Goal: Task Accomplishment & Management: Use online tool/utility

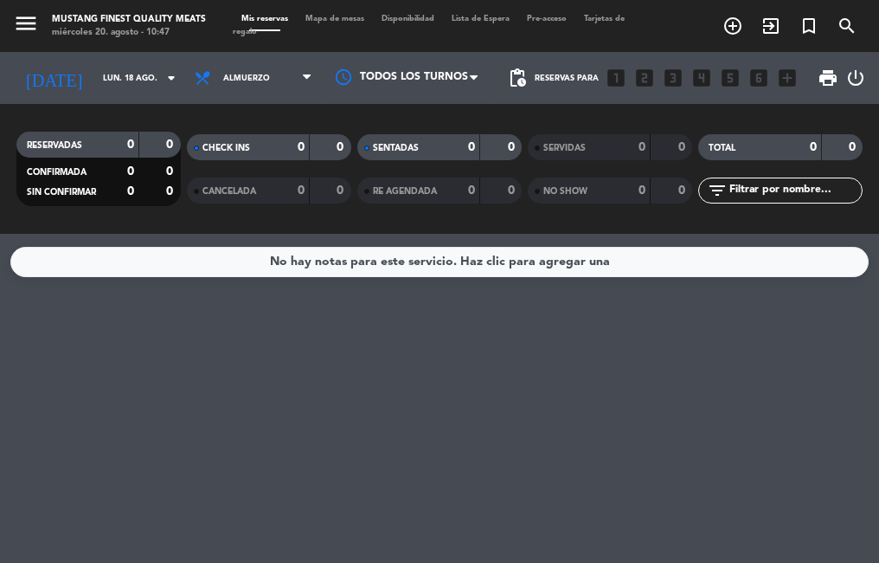
click at [347, 19] on span "Mapa de mesas" at bounding box center [335, 19] width 76 height 8
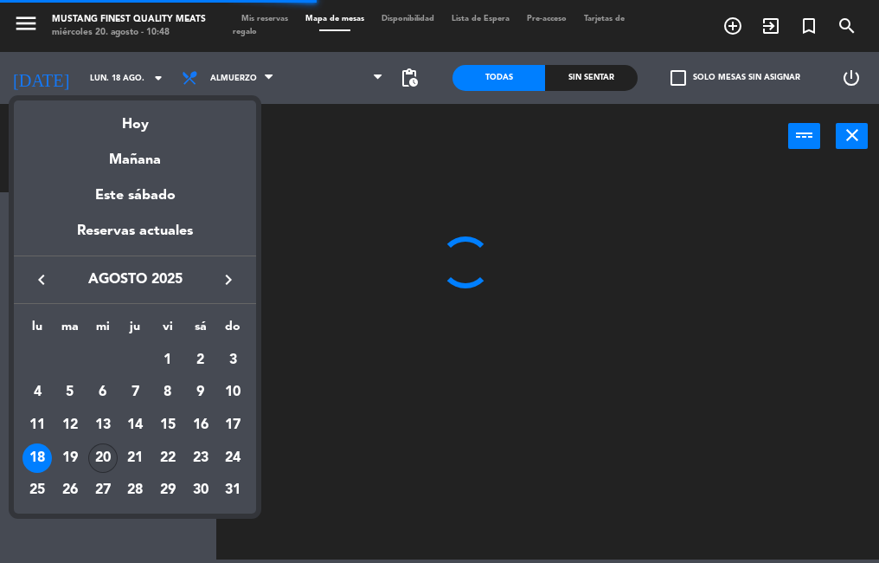
click at [110, 458] on div "20" at bounding box center [102, 457] width 29 height 29
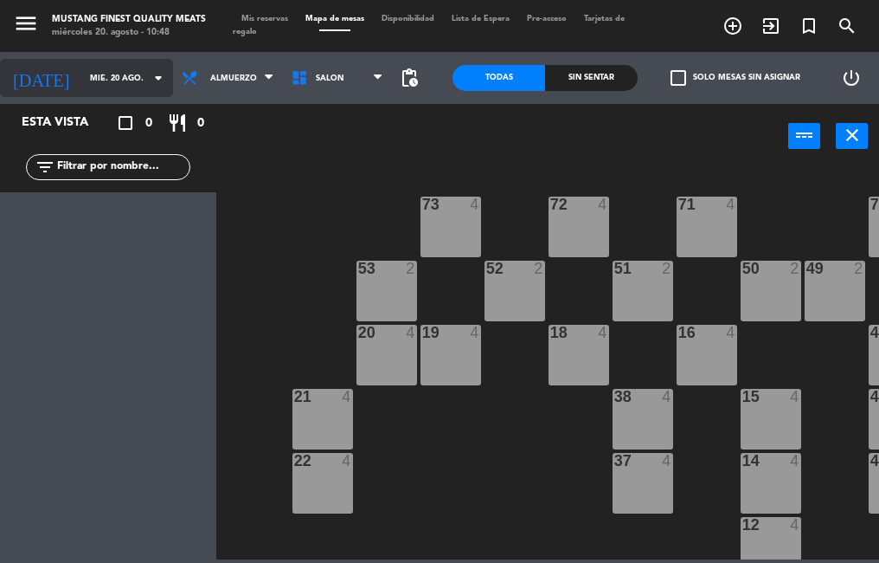
click at [149, 85] on icon "arrow_drop_down" at bounding box center [158, 78] width 21 height 21
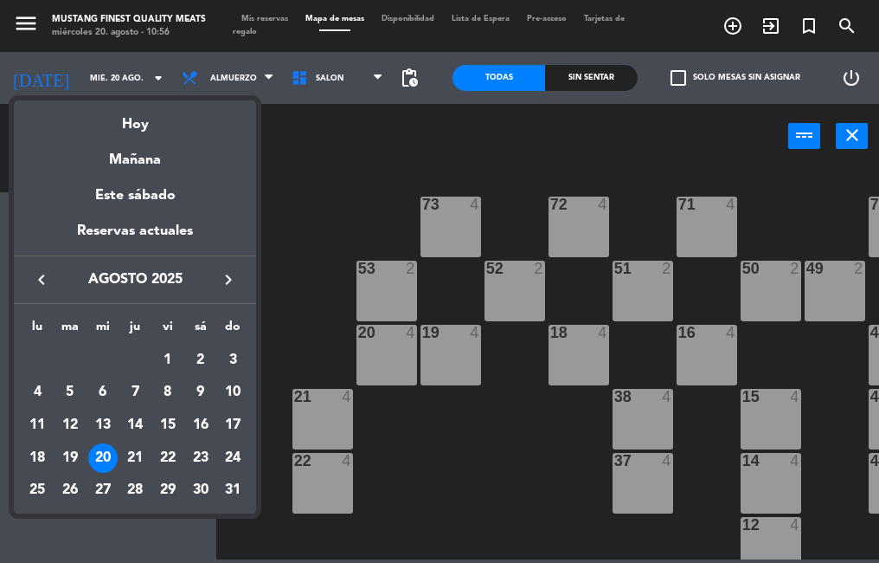
click at [425, 486] on div at bounding box center [439, 281] width 879 height 563
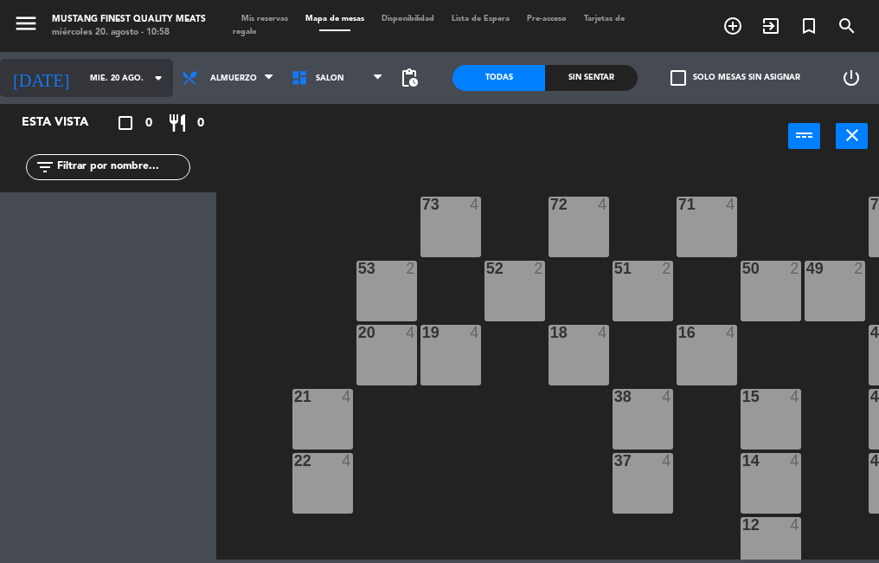
click at [117, 87] on input "mié. 20 ago." at bounding box center [137, 78] width 113 height 27
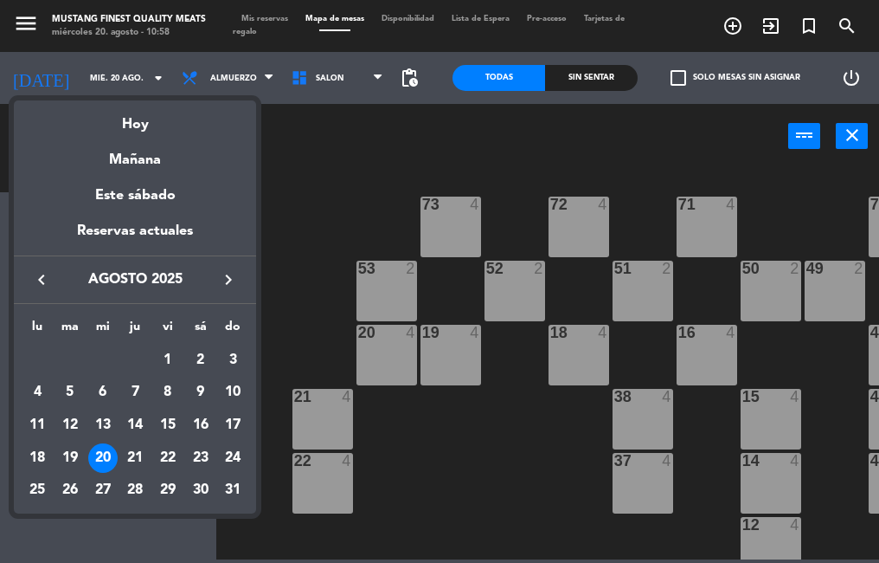
click at [220, 87] on div at bounding box center [439, 281] width 879 height 563
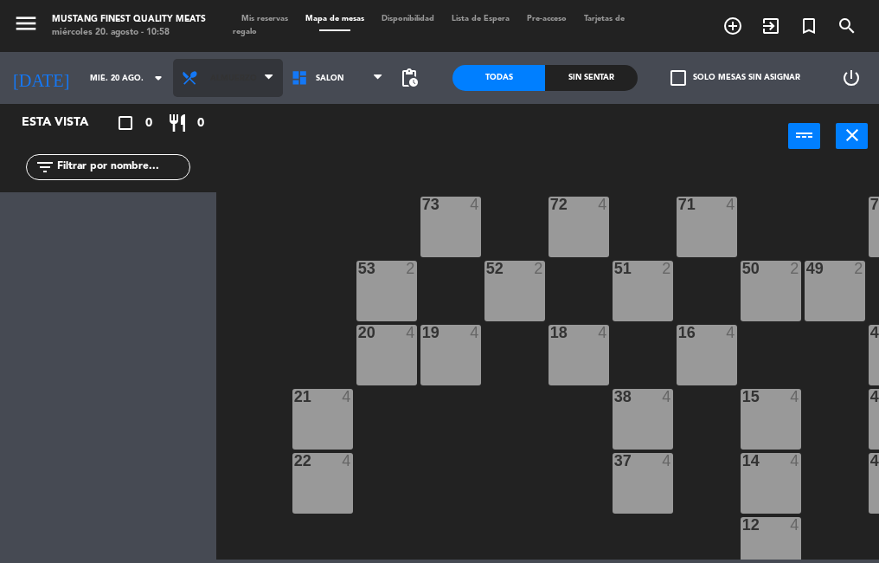
click at [235, 84] on span "Almuerzo" at bounding box center [228, 78] width 110 height 38
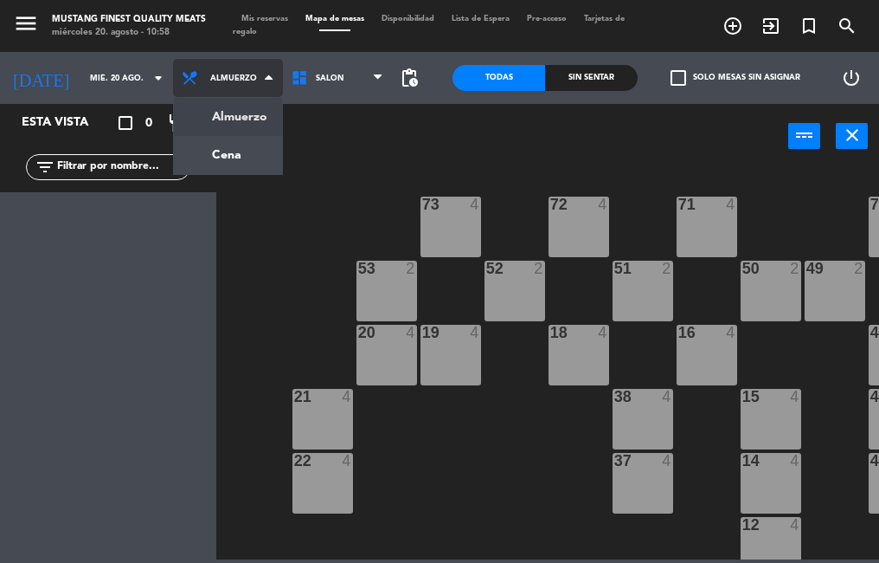
click at [239, 159] on ng-component "menu Mustang Finest Quality Meats [DATE] 20. agosto - 10:58 Mis reservas Mapa d…" at bounding box center [439, 279] width 879 height 559
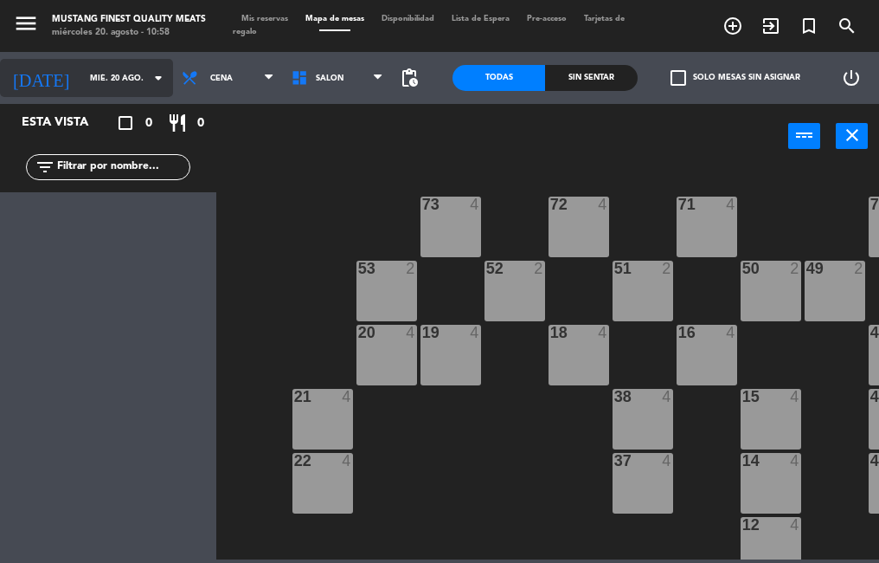
click at [103, 77] on input "mié. 20 ago." at bounding box center [137, 78] width 113 height 27
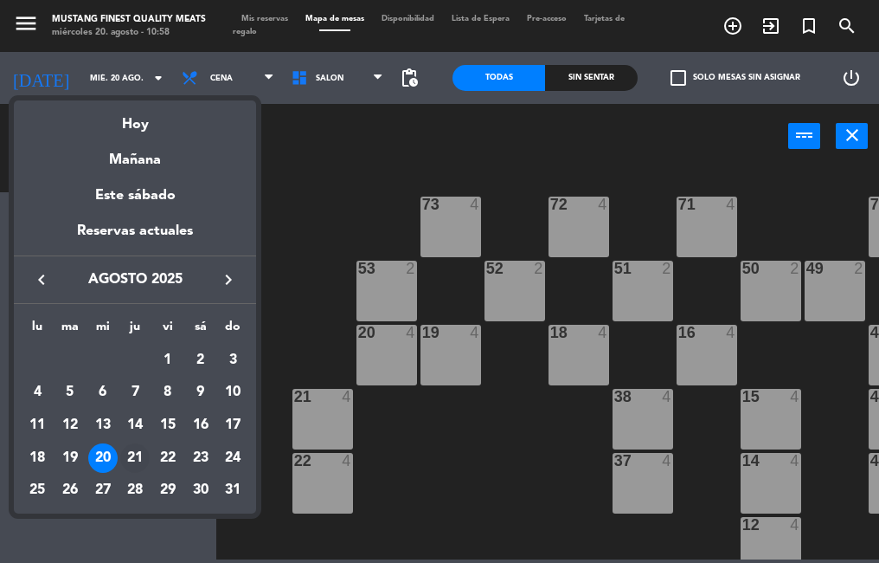
click at [139, 456] on div "21" at bounding box center [134, 457] width 29 height 29
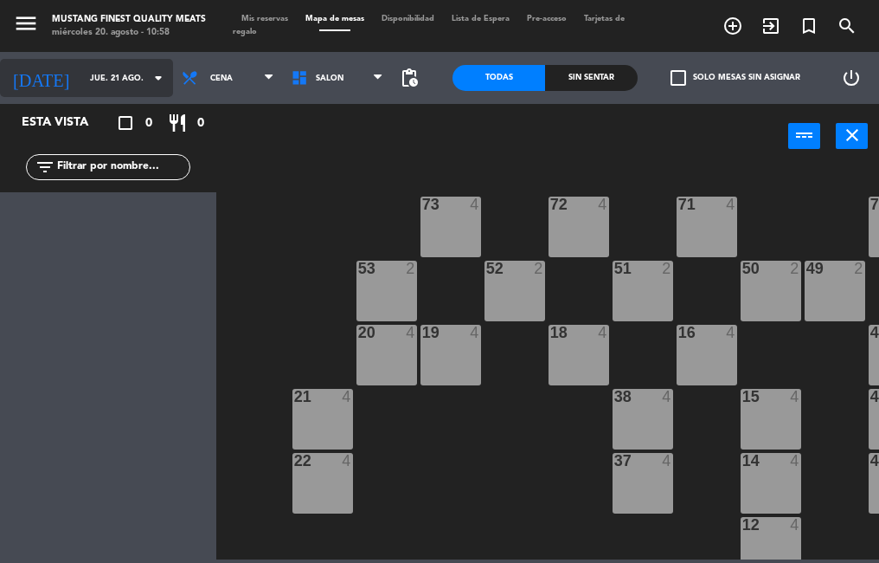
click at [119, 78] on input "jue. 21 ago." at bounding box center [137, 78] width 113 height 27
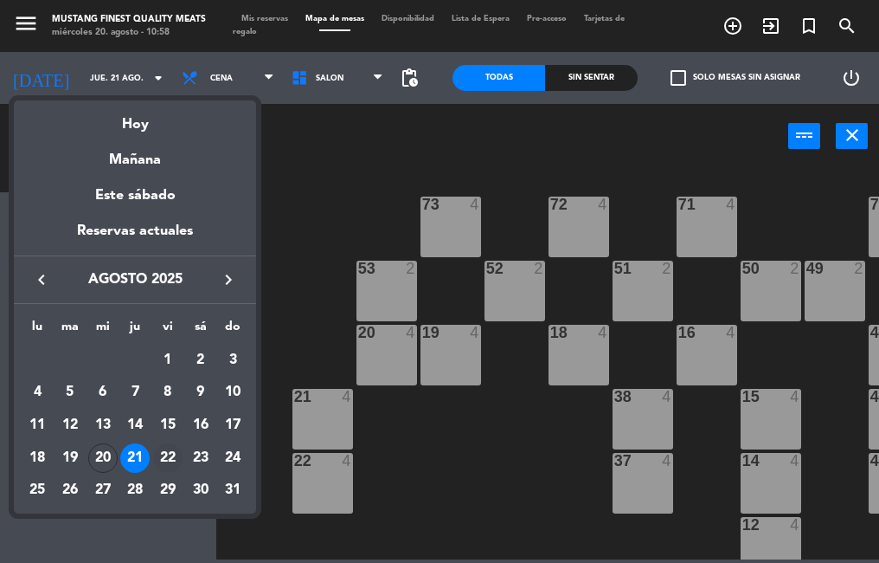
click at [167, 462] on div "22" at bounding box center [167, 457] width 29 height 29
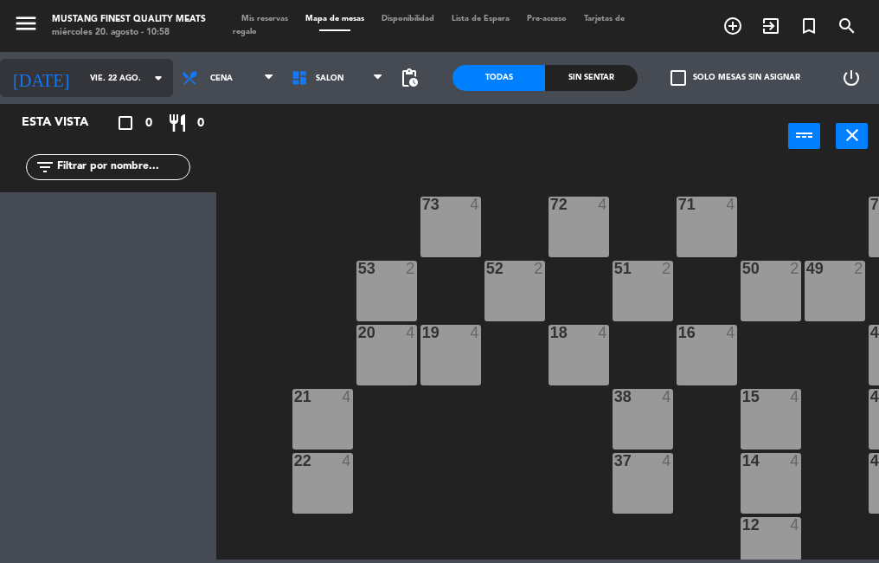
click at [116, 78] on input "vie. 22 ago." at bounding box center [137, 78] width 113 height 27
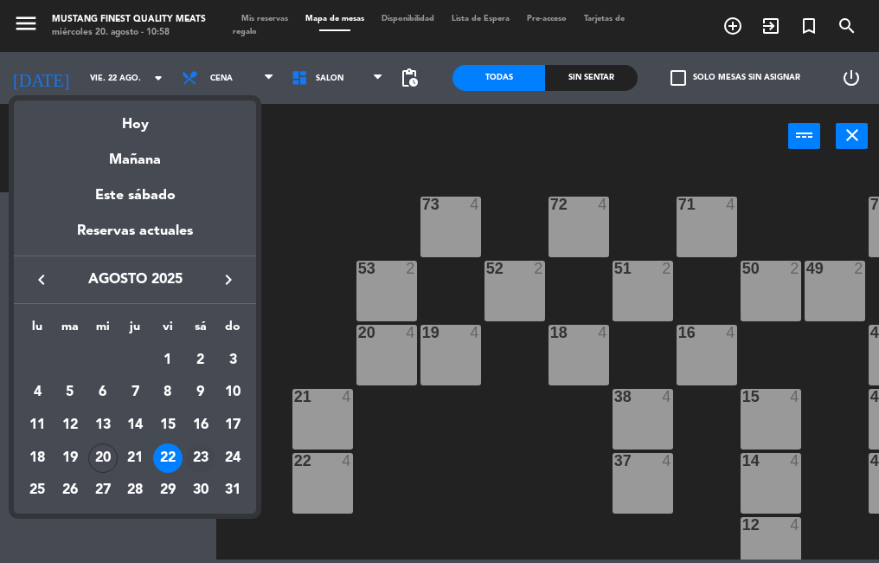
click at [197, 462] on div "23" at bounding box center [200, 457] width 29 height 29
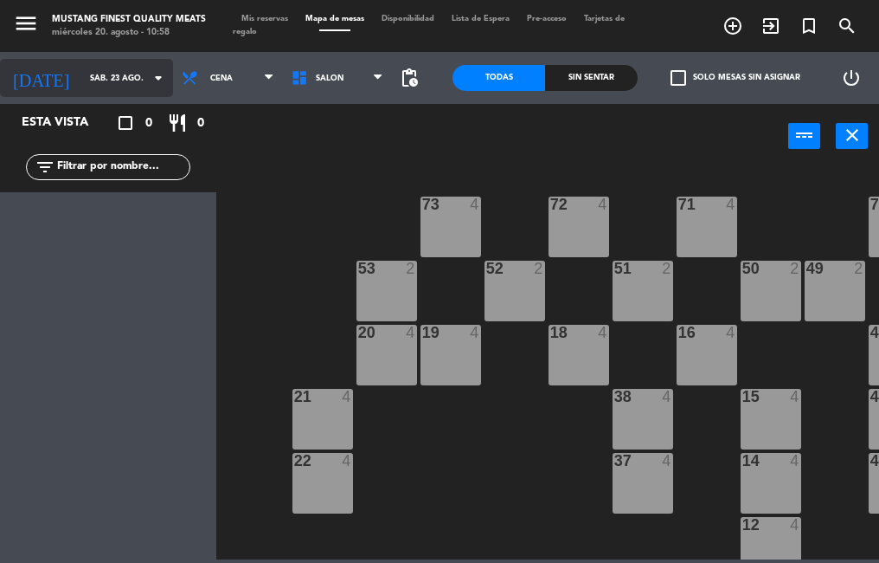
click at [103, 78] on input "sáb. 23 ago." at bounding box center [137, 78] width 113 height 27
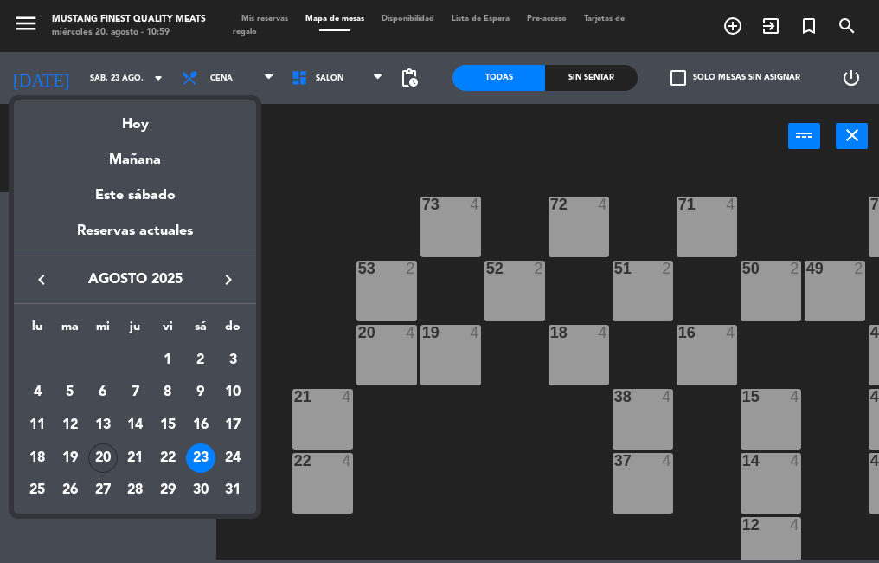
click at [98, 465] on div "20" at bounding box center [102, 457] width 29 height 29
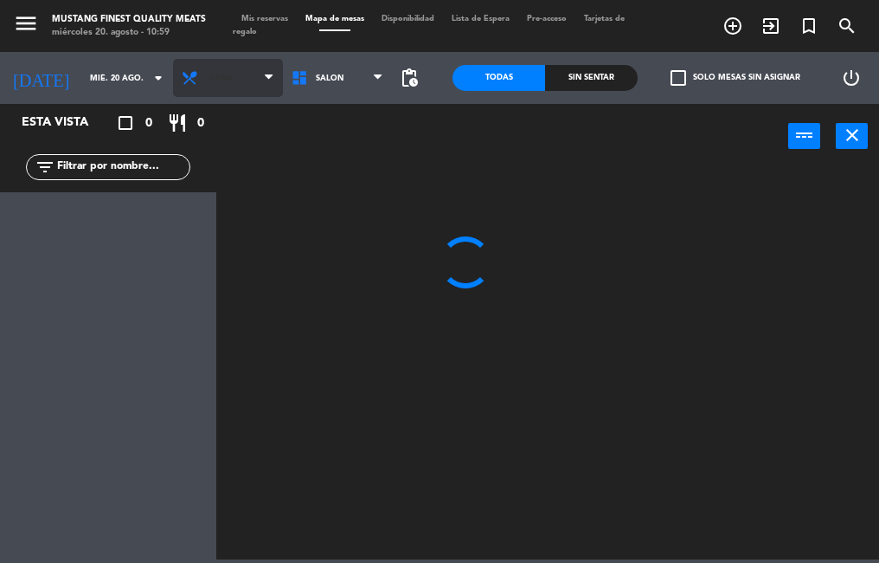
click at [212, 86] on span "Cena" at bounding box center [228, 78] width 110 height 38
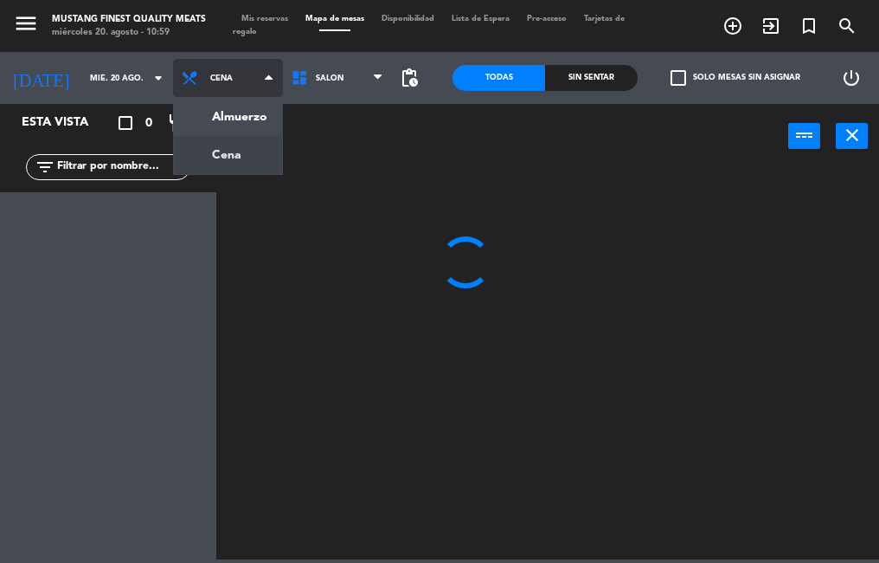
click at [239, 125] on ng-component "menu Mustang Finest Quality Meats [DATE] 20. agosto - 10:59 Mis reservas Mapa d…" at bounding box center [439, 279] width 879 height 559
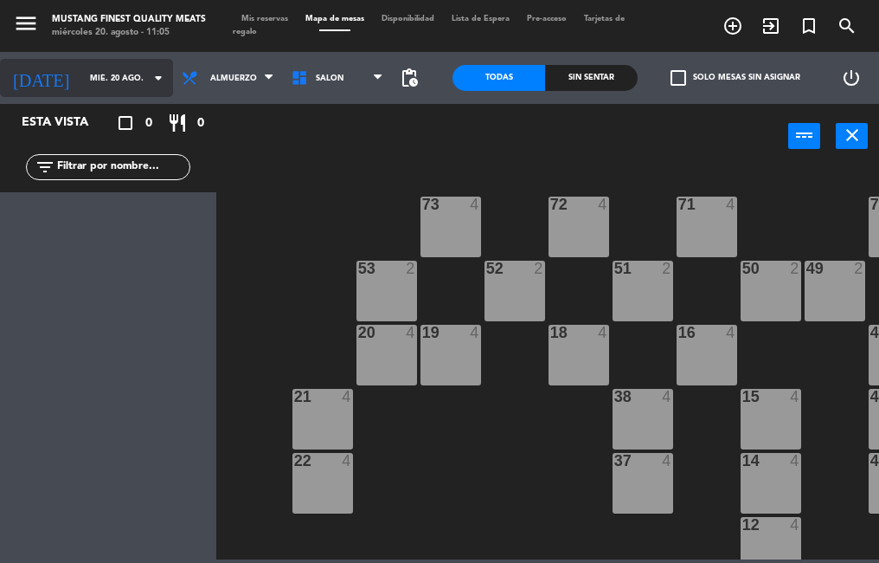
click at [110, 78] on input "mié. 20 ago." at bounding box center [137, 78] width 113 height 27
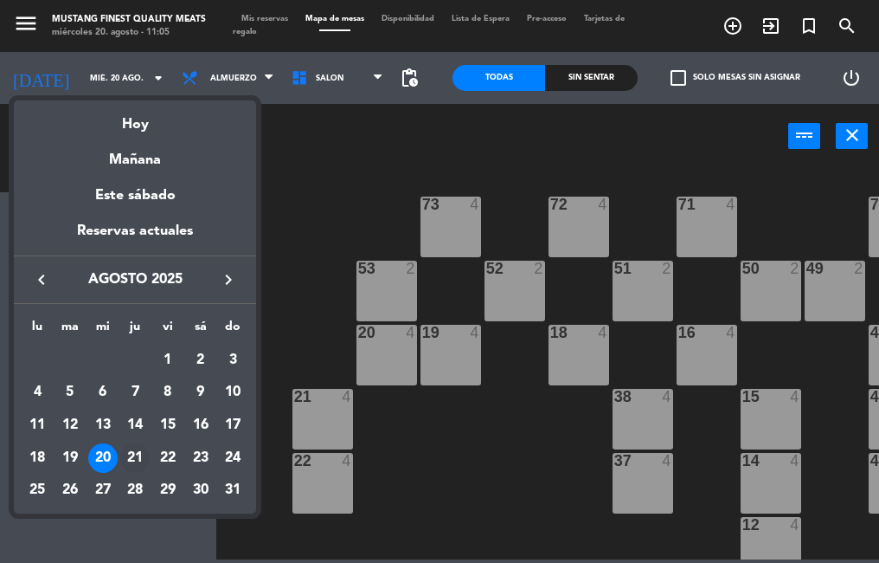
click at [130, 453] on div "21" at bounding box center [134, 457] width 29 height 29
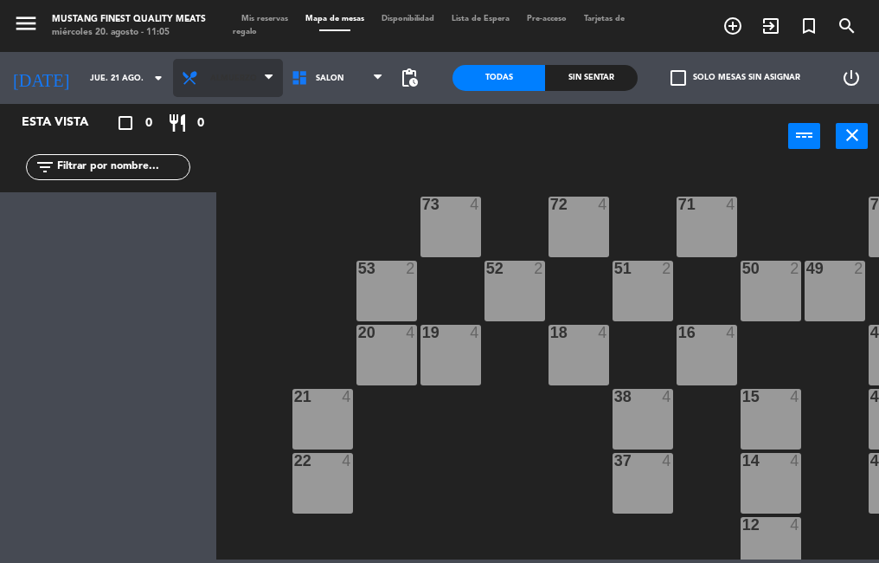
click at [228, 82] on span "Almuerzo" at bounding box center [233, 79] width 47 height 10
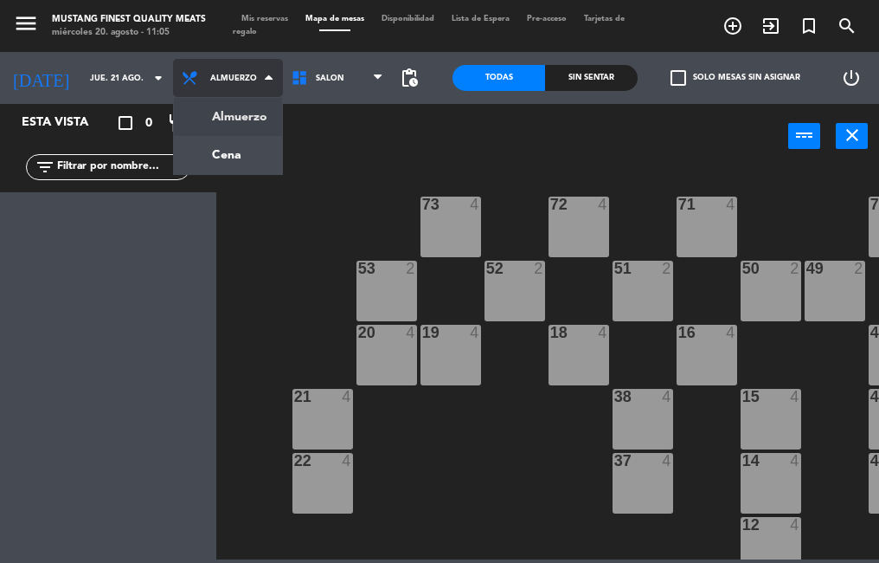
click at [195, 159] on ng-component "menu Mustang Finest Quality Meats [DATE] 20. agosto - 11:05 Mis reservas Mapa d…" at bounding box center [439, 279] width 879 height 559
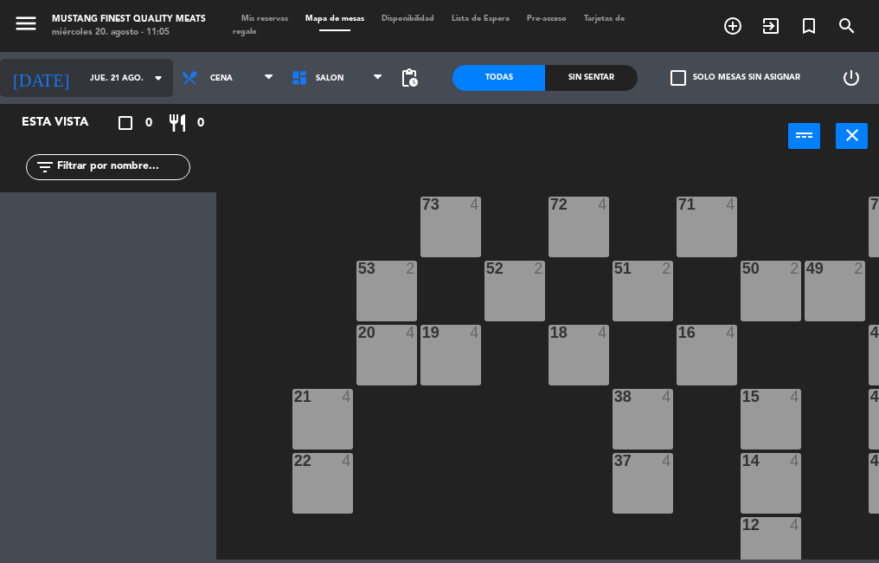
click at [121, 80] on input "jue. 21 ago." at bounding box center [137, 78] width 113 height 27
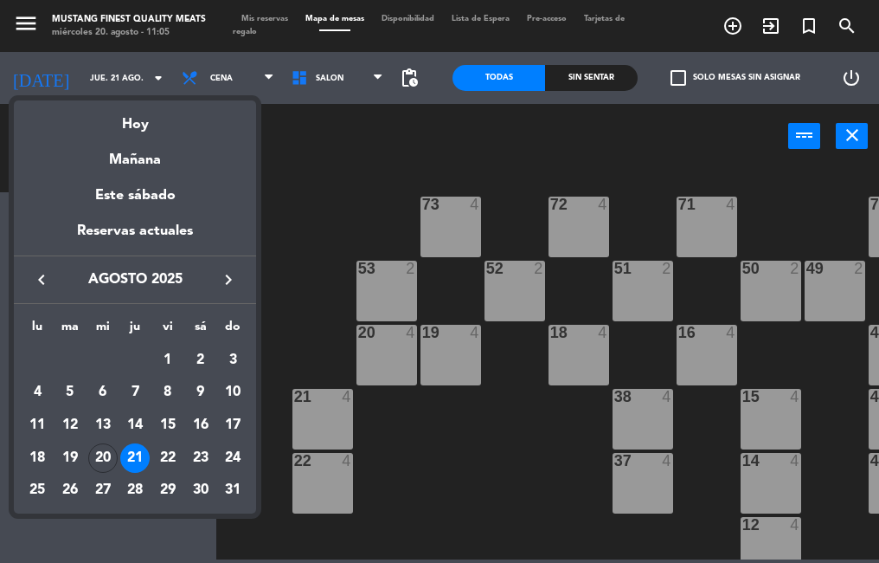
click at [162, 452] on div "22" at bounding box center [167, 457] width 29 height 29
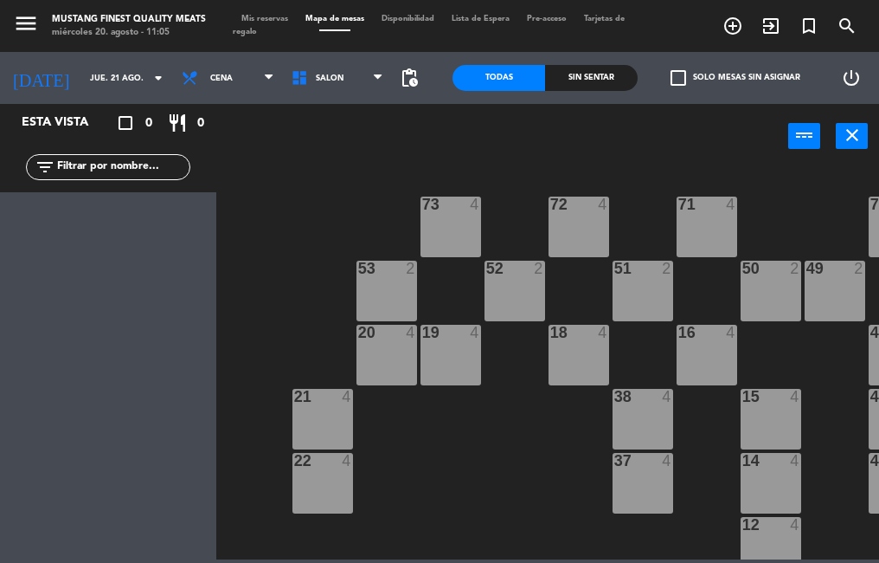
click at [162, 451] on div "Esta vista crop_square 0 restaurant 0 filter_list" at bounding box center [108, 333] width 216 height 459
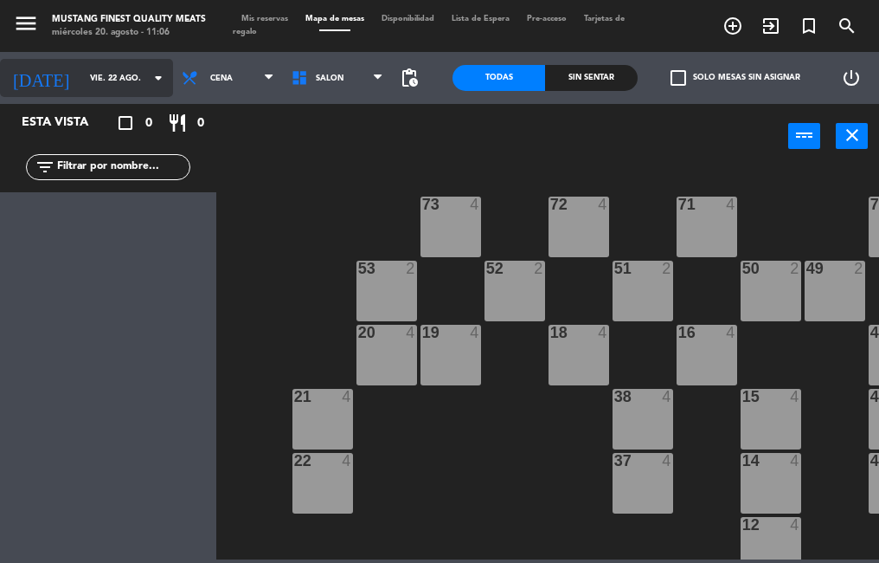
click at [148, 80] on icon "arrow_drop_down" at bounding box center [158, 78] width 21 height 21
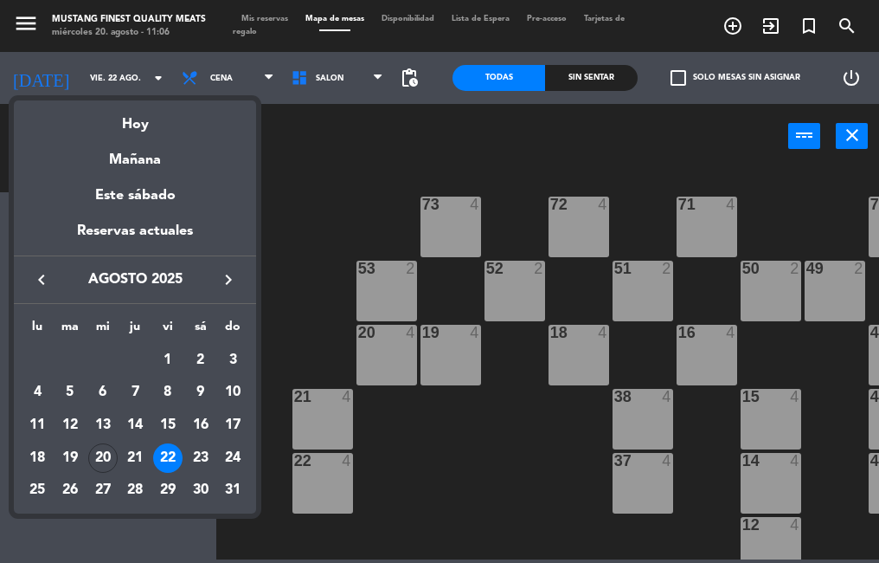
click at [94, 455] on div "20" at bounding box center [102, 457] width 29 height 29
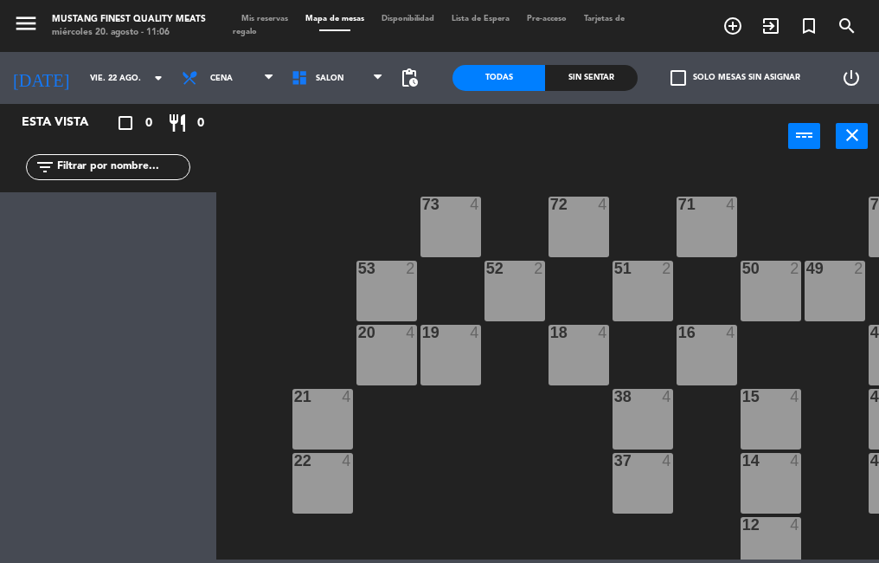
click at [95, 454] on div "Esta vista crop_square 0 restaurant 0 filter_list" at bounding box center [108, 333] width 216 height 459
type input "mié. 20 ago."
